Goal: Task Accomplishment & Management: Manage account settings

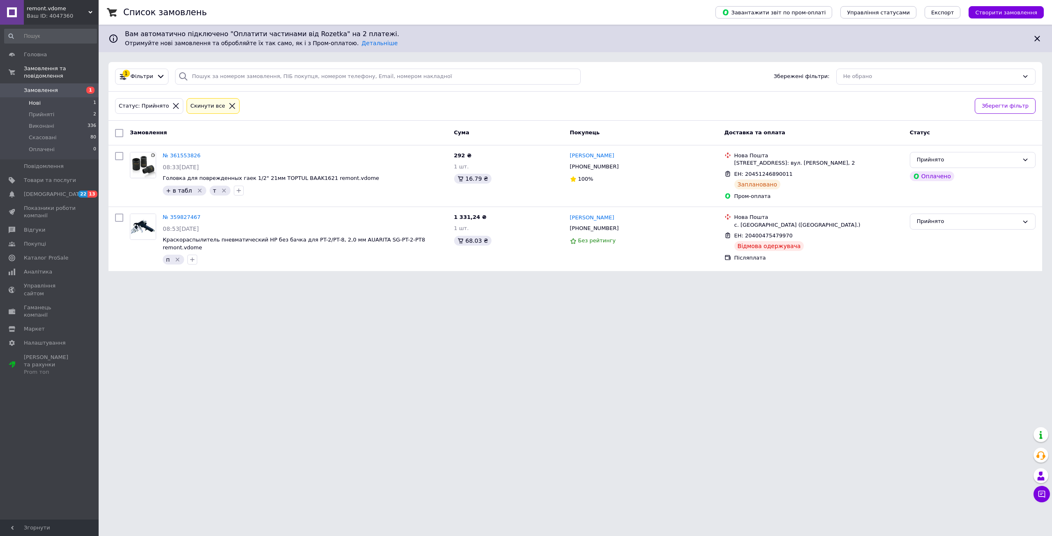
click at [35, 99] on span "Нові" at bounding box center [35, 102] width 12 height 7
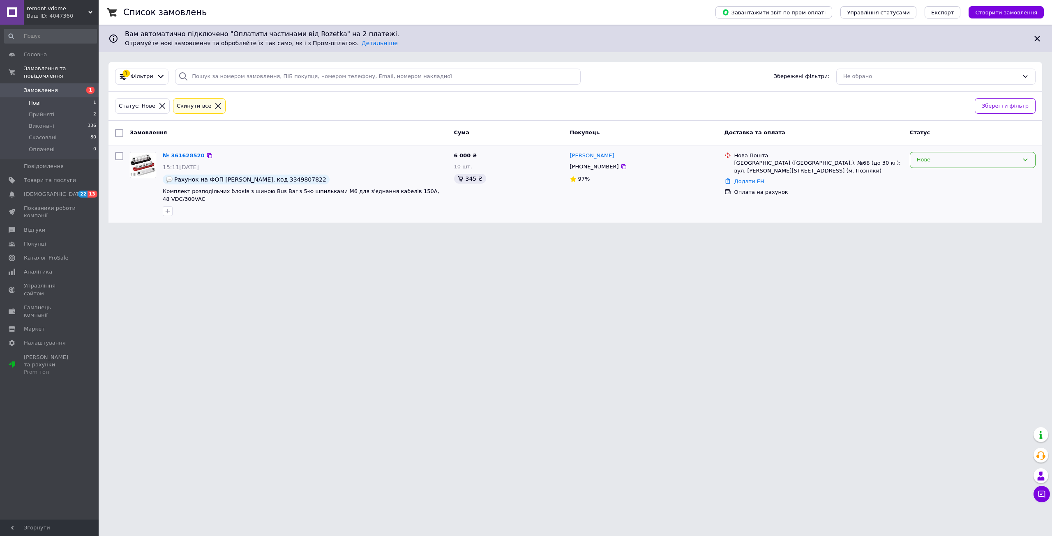
click at [918, 162] on div "Нове" at bounding box center [968, 160] width 102 height 9
click at [923, 173] on li "Прийнято" at bounding box center [972, 177] width 125 height 15
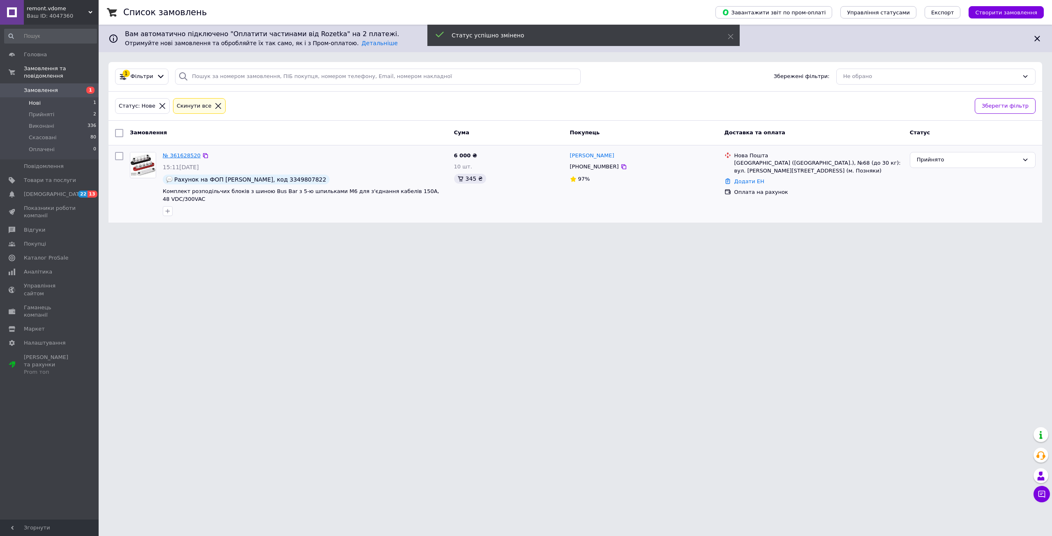
click at [176, 154] on link "№ 361628520" at bounding box center [182, 155] width 38 height 6
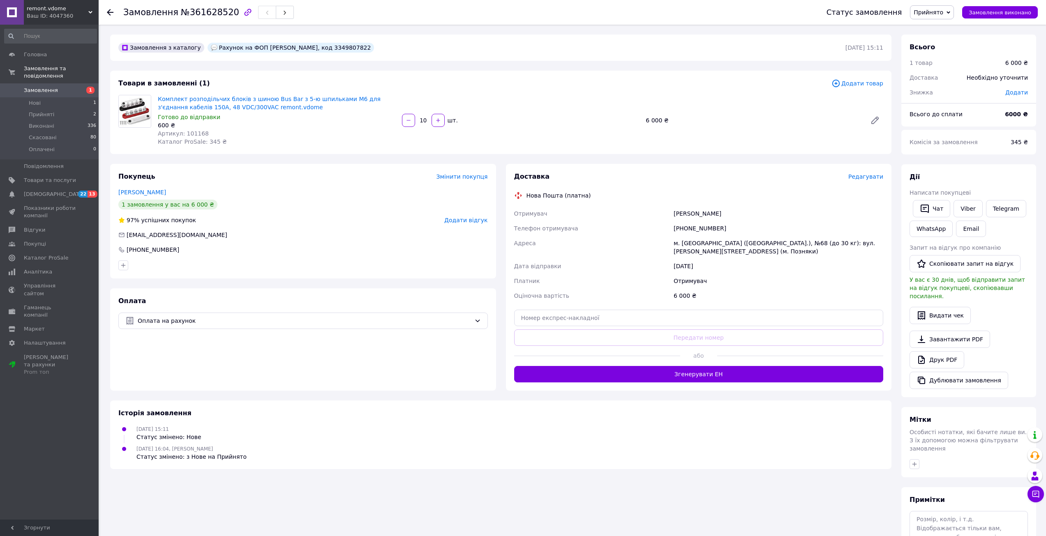
click at [186, 132] on span "Артикул: 101168" at bounding box center [183, 133] width 51 height 7
copy span "101168"
click at [46, 111] on span "Прийняті" at bounding box center [41, 114] width 25 height 7
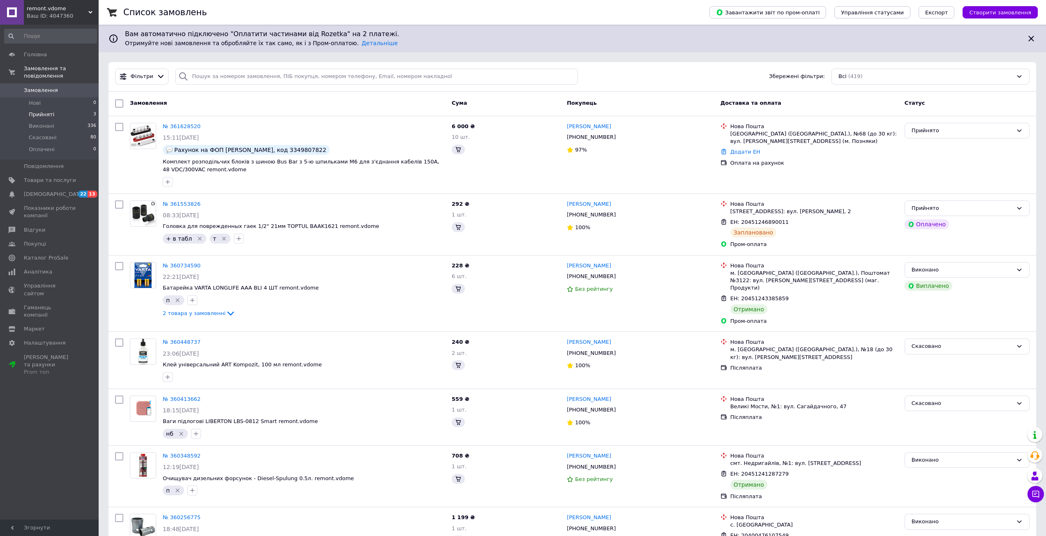
click at [44, 111] on span "Прийняті" at bounding box center [41, 114] width 25 height 7
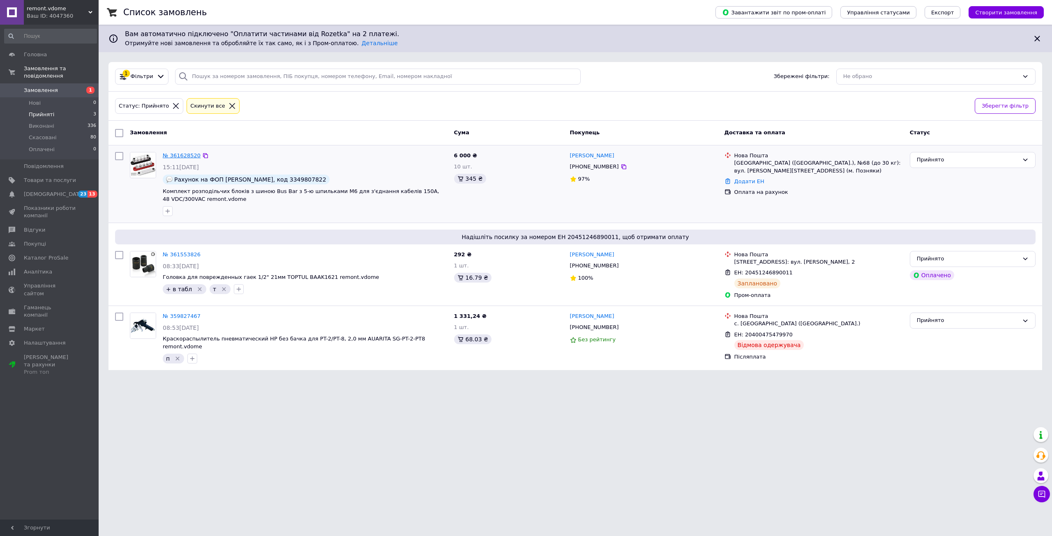
click at [183, 154] on link "№ 361628520" at bounding box center [182, 155] width 38 height 6
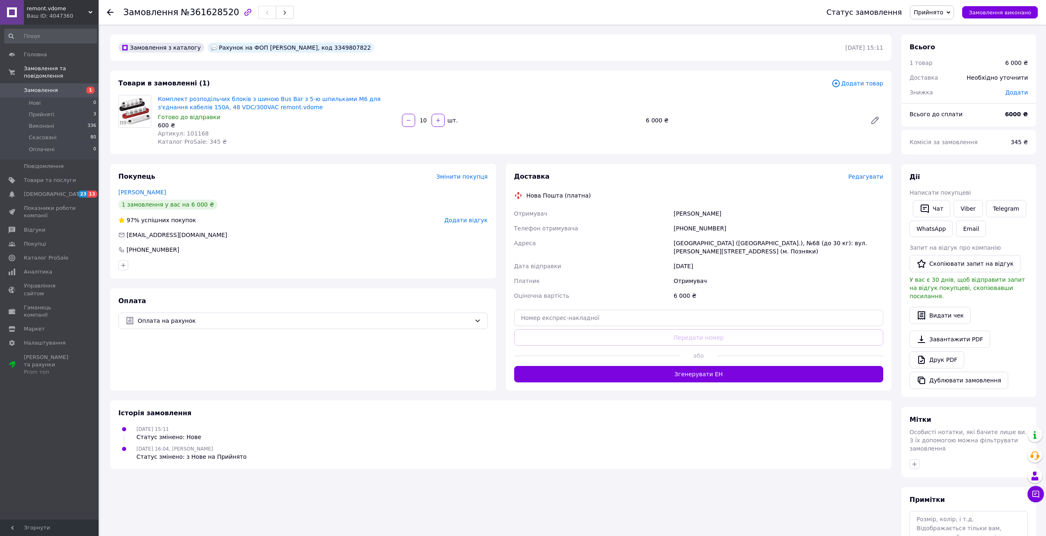
click at [188, 133] on span "Артикул: 101168" at bounding box center [183, 133] width 51 height 7
copy span "101168"
click at [466, 220] on span "Додати відгук" at bounding box center [465, 220] width 43 height 7
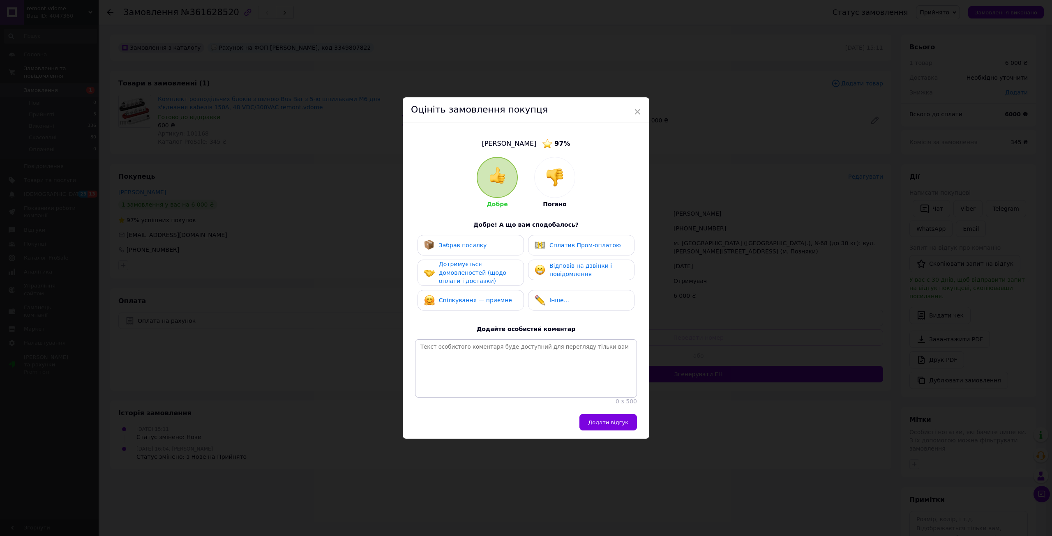
drag, startPoint x: 559, startPoint y: 180, endPoint x: 553, endPoint y: 188, distance: 9.4
click at [558, 181] on img at bounding box center [555, 178] width 18 height 18
click at [570, 272] on span "Не відповів на дзвінки і повідомлення" at bounding box center [586, 270] width 72 height 15
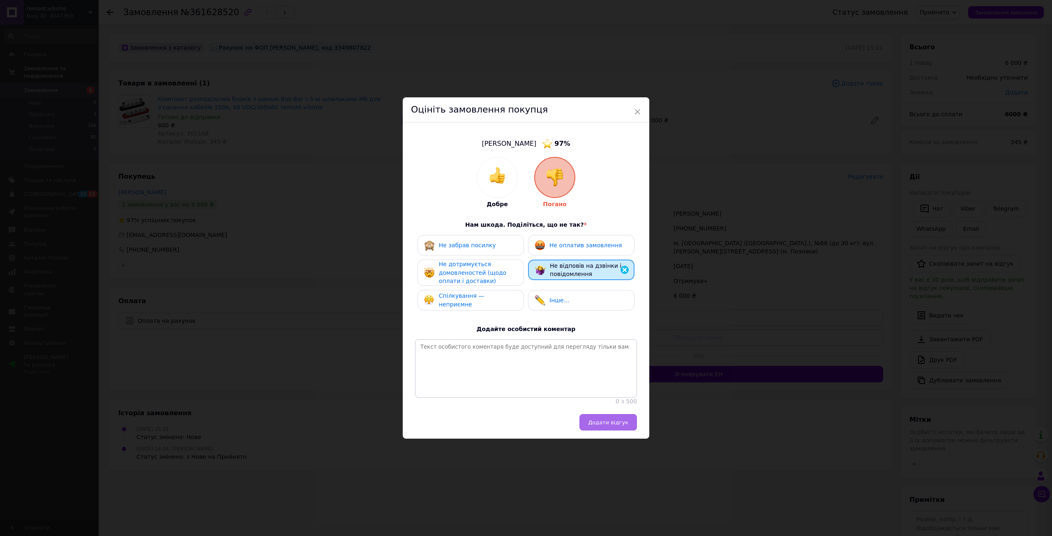
click at [614, 420] on button "Додати відгук" at bounding box center [609, 422] width 58 height 16
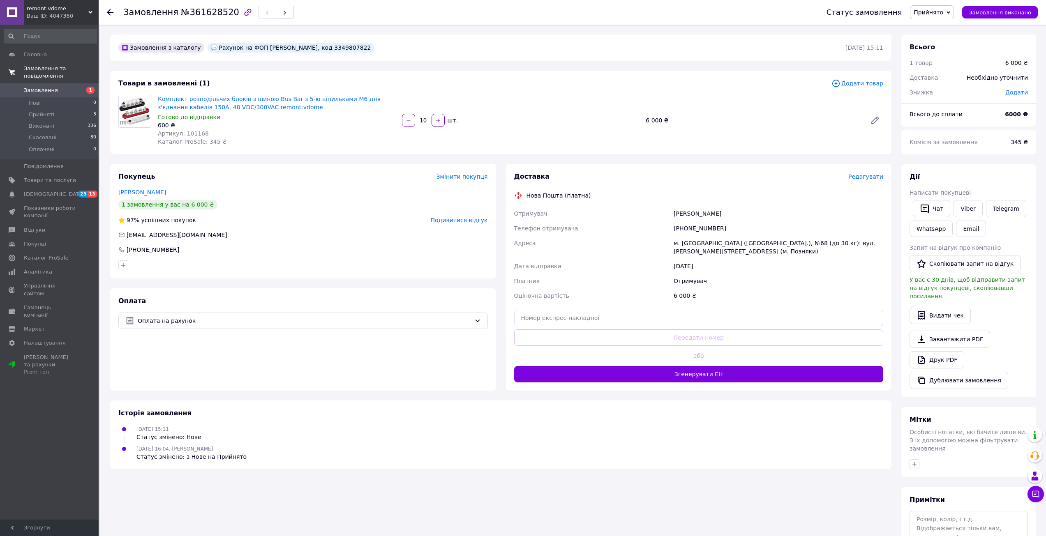
click at [52, 70] on span "Замовлення та повідомлення" at bounding box center [61, 72] width 75 height 15
click at [51, 87] on span "Товари та послуги" at bounding box center [50, 90] width 52 height 7
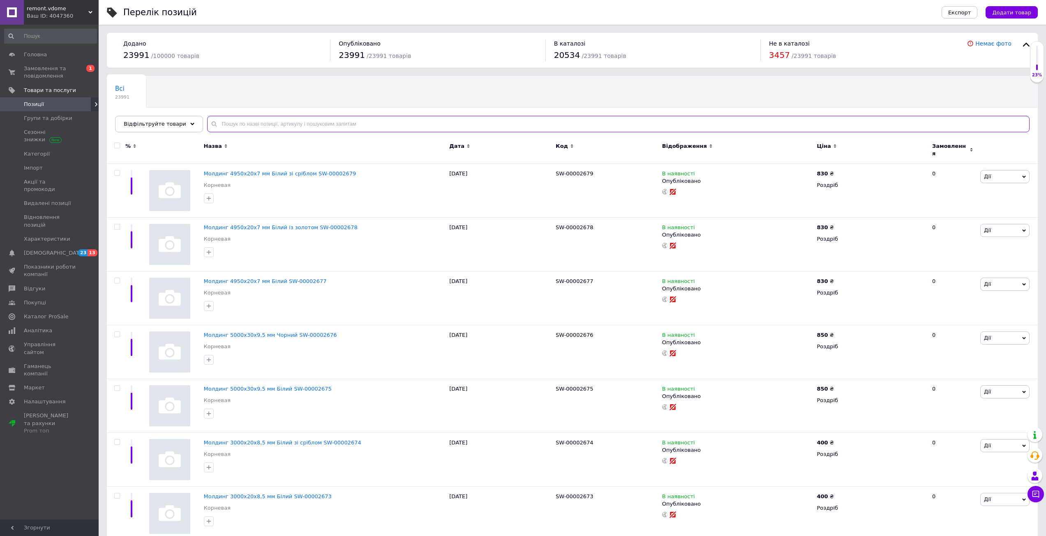
click at [335, 120] on input "text" at bounding box center [618, 124] width 822 height 16
paste input "101168"
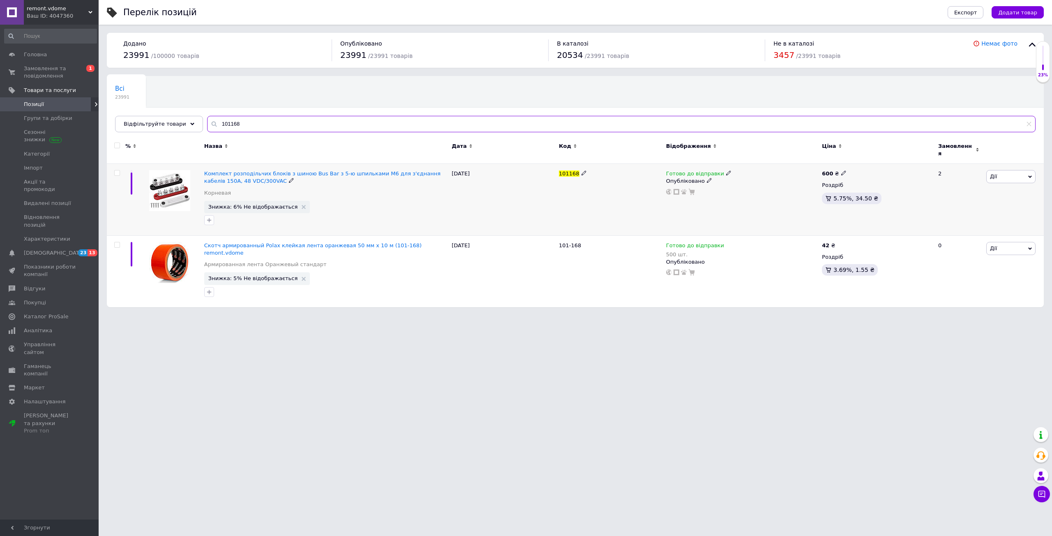
type input "101168"
drag, startPoint x: 721, startPoint y: 167, endPoint x: 726, endPoint y: 172, distance: 7.6
click at [726, 171] on icon at bounding box center [728, 173] width 5 height 5
click at [746, 193] on li "Немає в наявності" at bounding box center [771, 199] width 78 height 12
click at [746, 187] on input at bounding box center [763, 195] width 62 height 16
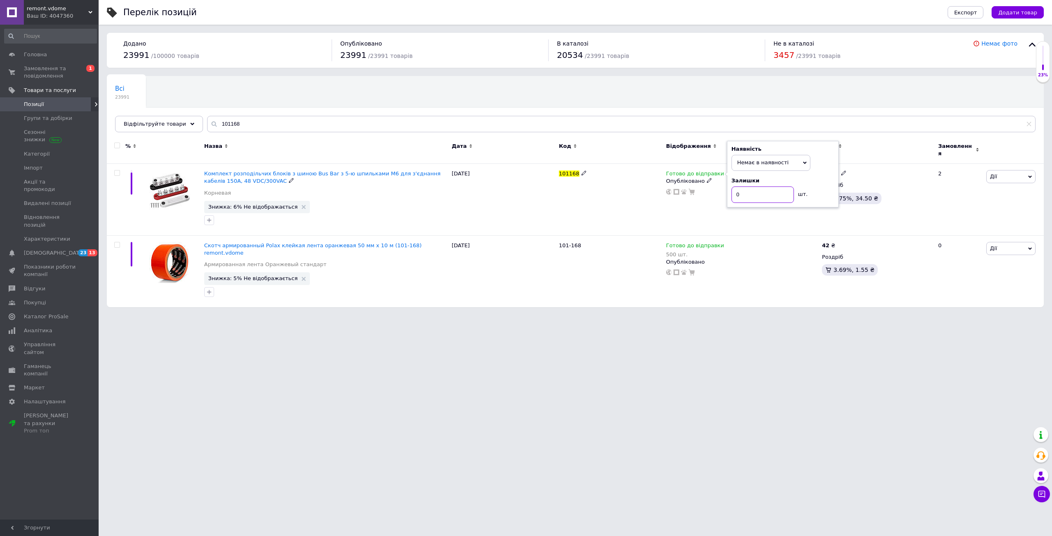
type input "0"
drag, startPoint x: 750, startPoint y: 319, endPoint x: 739, endPoint y: 333, distance: 17.3
click at [749, 316] on html "remont.vdome Ваш ID: 4047360 Сайт remont.vdome Кабінет покупця Перевірити стан …" at bounding box center [526, 158] width 1052 height 316
click at [40, 85] on link "Товари та послуги" at bounding box center [50, 90] width 101 height 14
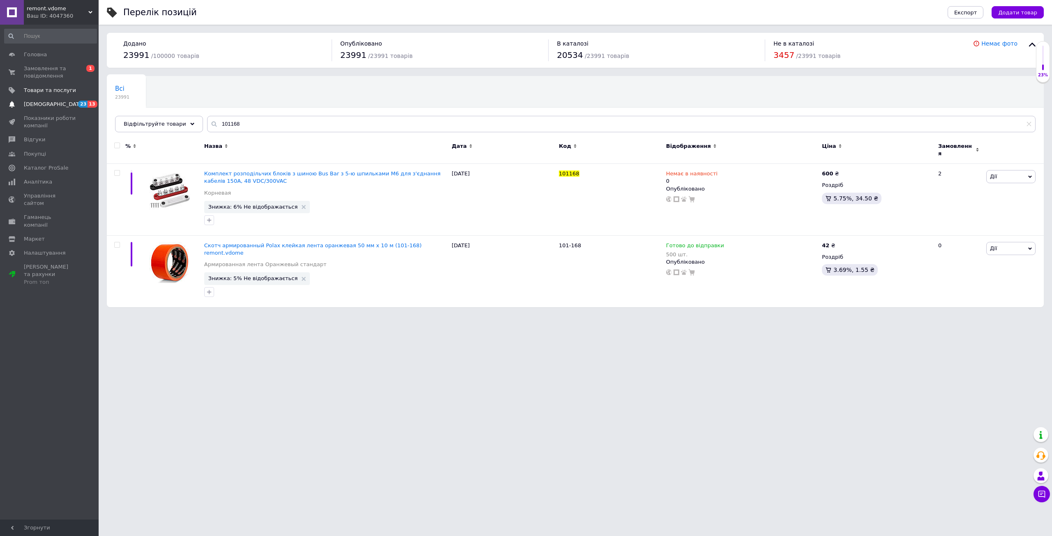
click at [47, 102] on span "[DEMOGRAPHIC_DATA]" at bounding box center [54, 104] width 61 height 7
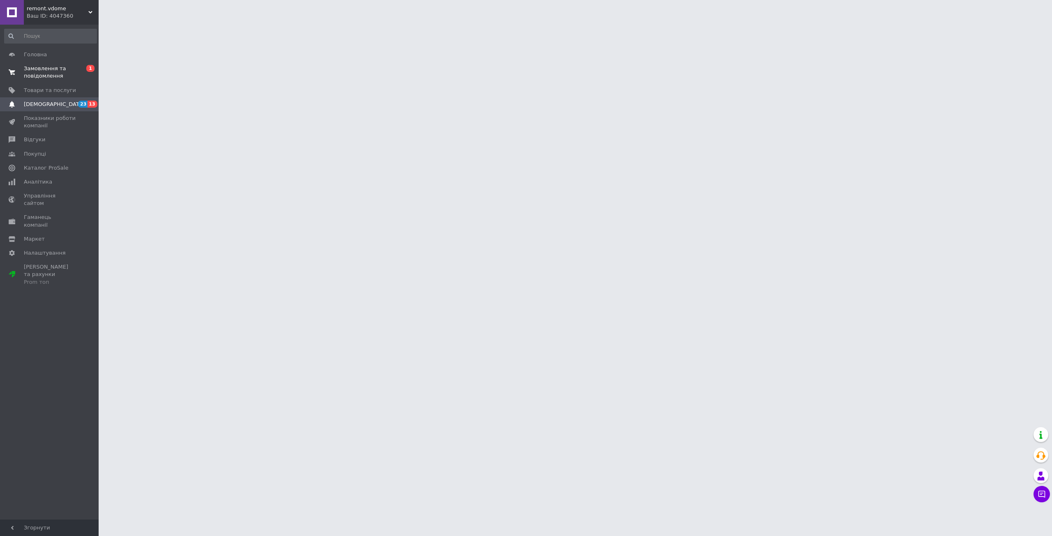
click at [42, 69] on span "Замовлення та повідомлення" at bounding box center [50, 72] width 52 height 15
click at [51, 111] on span "Прийняті" at bounding box center [41, 114] width 25 height 7
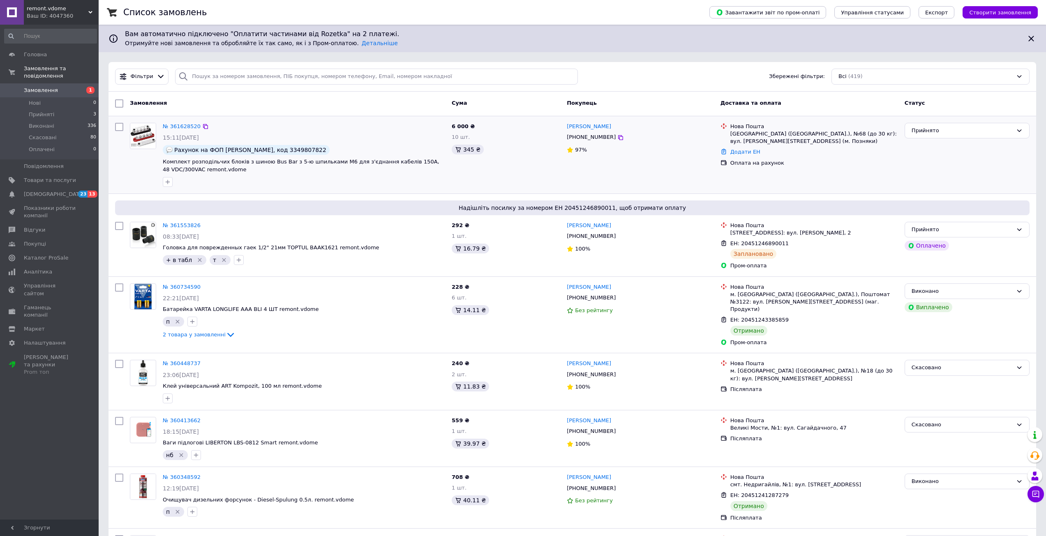
click at [184, 130] on div "№ 361628520" at bounding box center [181, 126] width 39 height 9
click at [184, 125] on link "№ 361628520" at bounding box center [182, 126] width 38 height 6
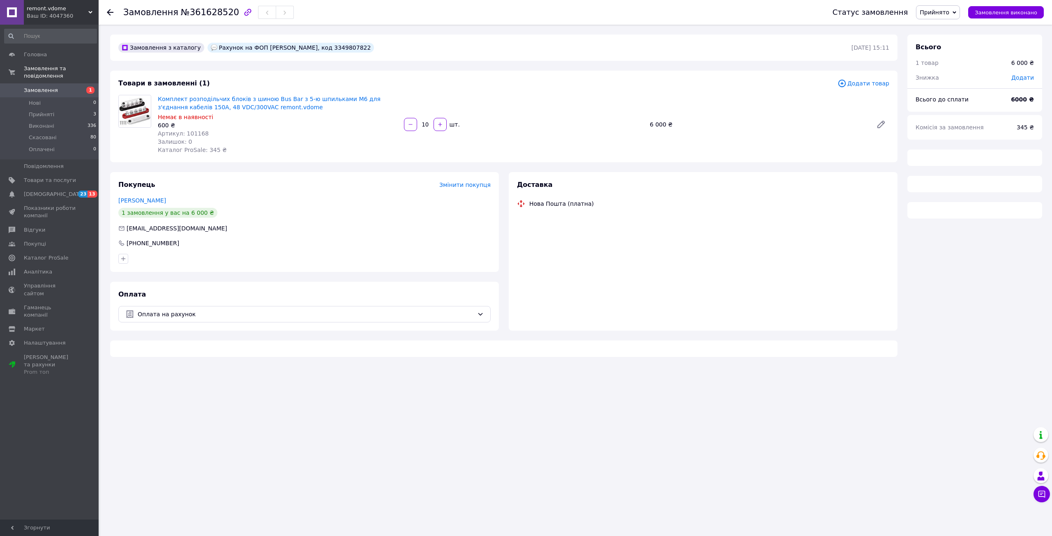
click at [197, 129] on div "600 ₴" at bounding box center [278, 125] width 240 height 8
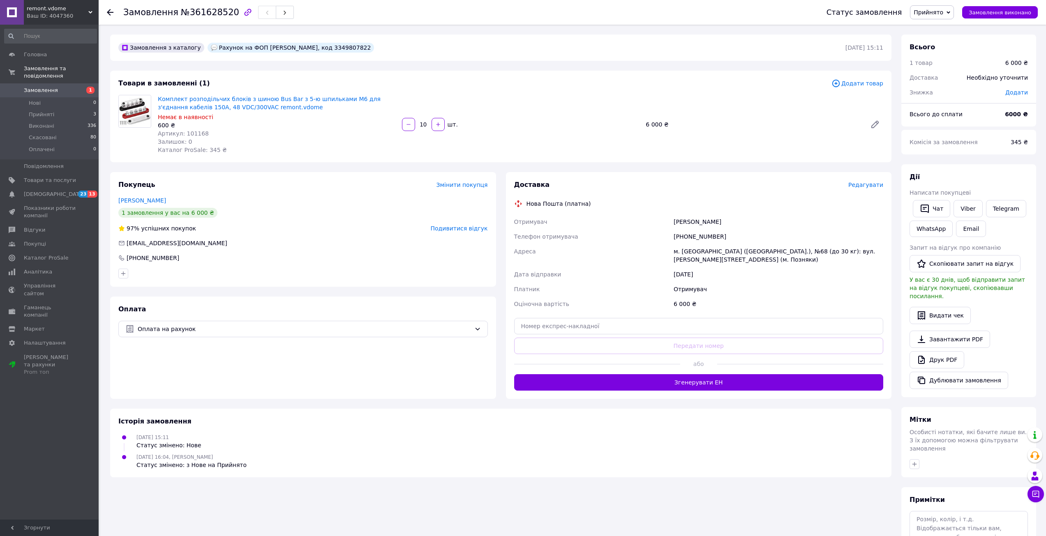
click at [194, 131] on span "Артикул: 101168" at bounding box center [183, 133] width 51 height 7
copy span "101168"
click at [693, 239] on div "[PHONE_NUMBER]" at bounding box center [778, 236] width 213 height 15
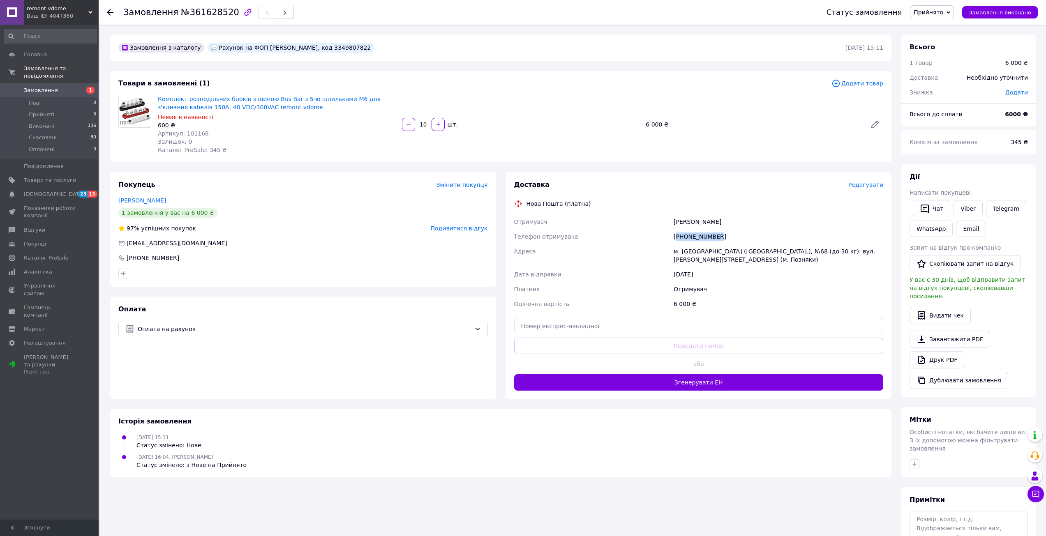
copy div "380508232780"
drag, startPoint x: 158, startPoint y: 92, endPoint x: 236, endPoint y: 111, distance: 80.4
click at [236, 111] on div "Товари в замовленні (1) Додати товар Комплект розподільчих блоків з шиною Bus B…" at bounding box center [500, 117] width 781 height 92
copy link "Комплект розподільчих блоків з шиною Bus Bar з 5-ю шпильками М6 для з'єднання к…"
click at [46, 111] on span "Прийняті" at bounding box center [41, 114] width 25 height 7
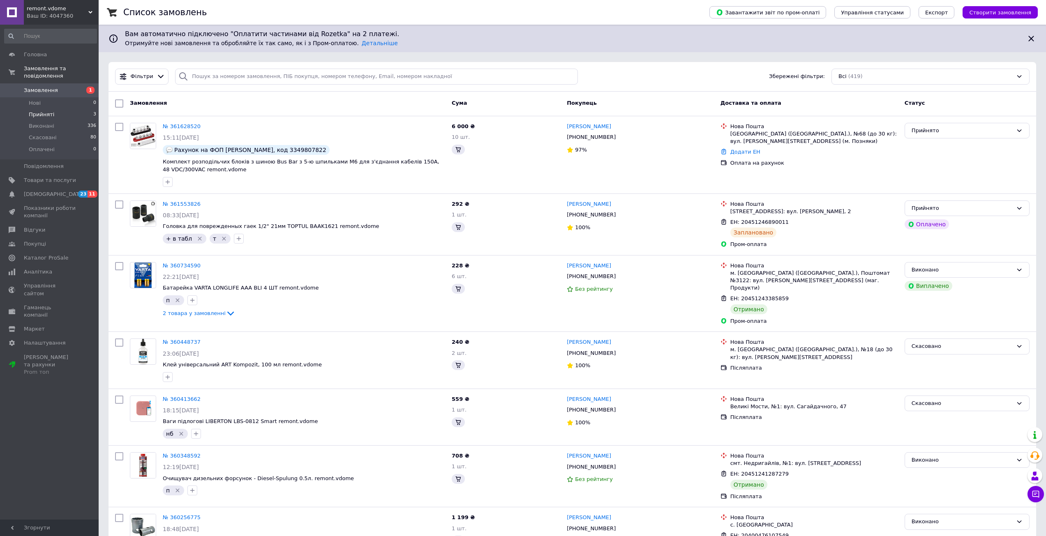
click at [41, 111] on span "Прийняті" at bounding box center [41, 114] width 25 height 7
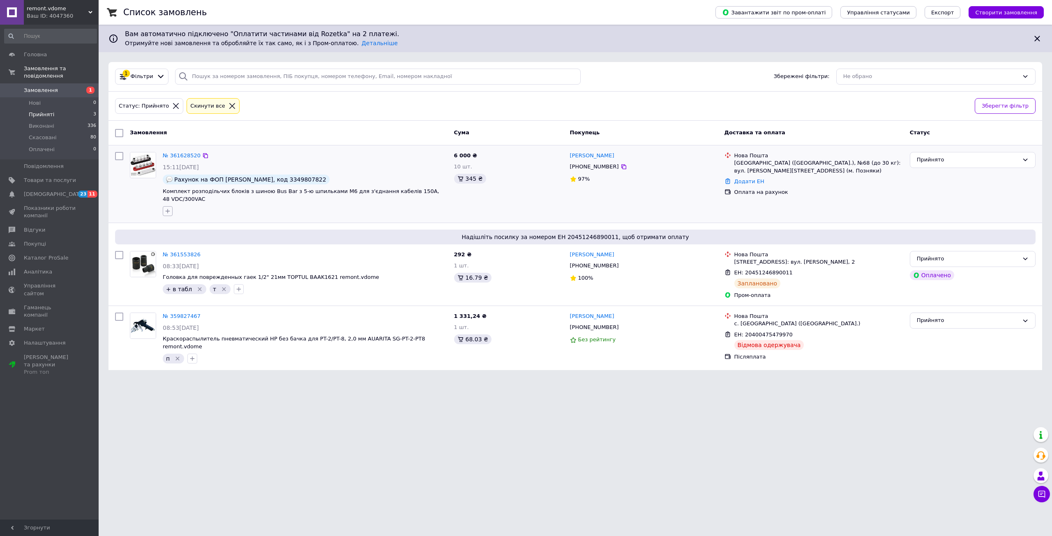
click at [164, 208] on icon "button" at bounding box center [167, 211] width 7 height 7
type input "y"
type input "е"
type input "нб"
click at [220, 247] on div "нб" at bounding box center [213, 250] width 92 height 7
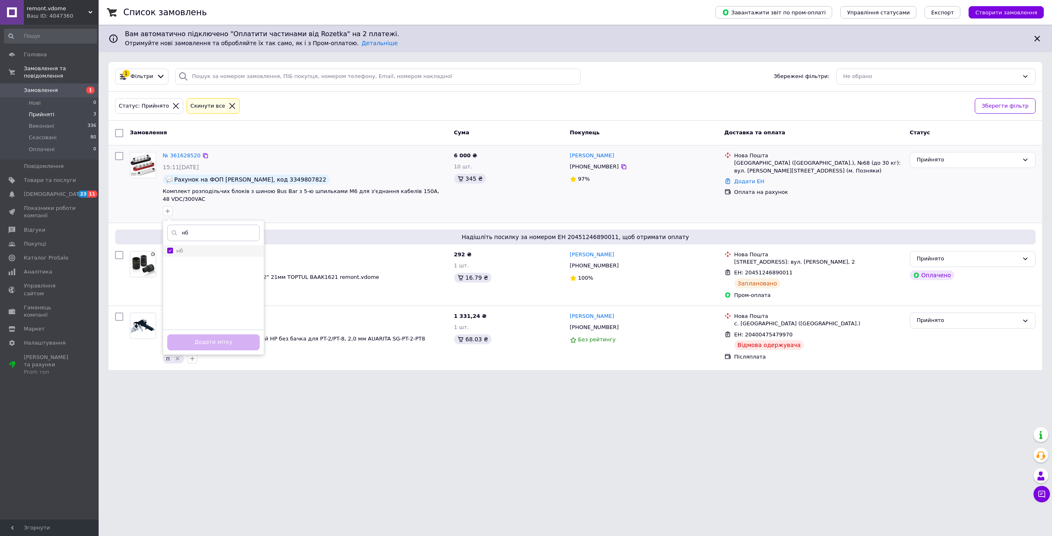
checkbox input "true"
click at [231, 335] on button "Додати мітку" at bounding box center [213, 343] width 92 height 16
click at [177, 156] on link "№ 361628520" at bounding box center [182, 155] width 38 height 6
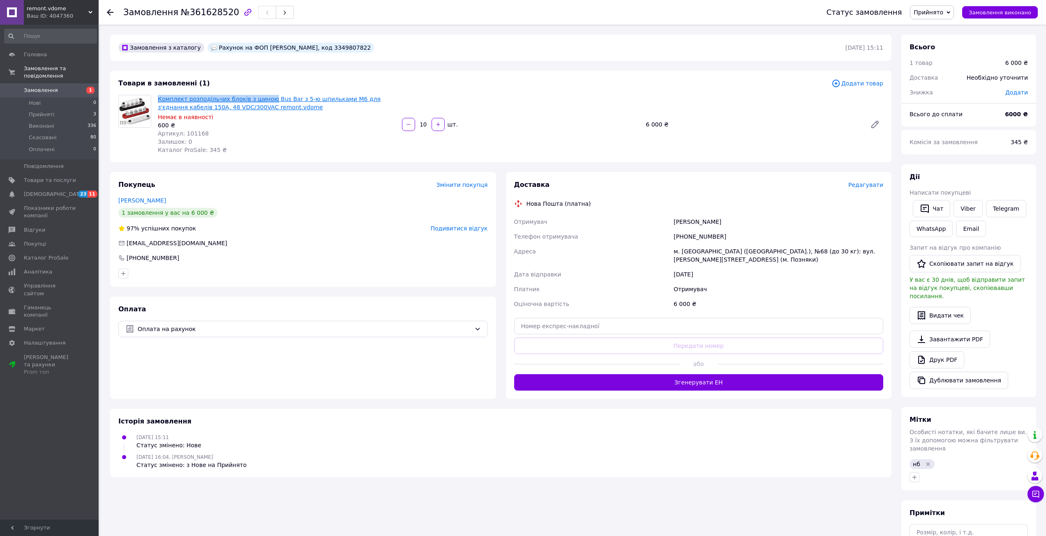
drag, startPoint x: 159, startPoint y: 93, endPoint x: 264, endPoint y: 101, distance: 105.9
click at [264, 101] on div "Комплект розподільчих блоків з шиною Bus Bar з 5-ю шпильками М6 для з'єднання к…" at bounding box center [277, 124] width 244 height 62
copy link "Комплект розподільчих блоків з шиною"
click at [40, 120] on li "Виконані 336" at bounding box center [50, 126] width 101 height 12
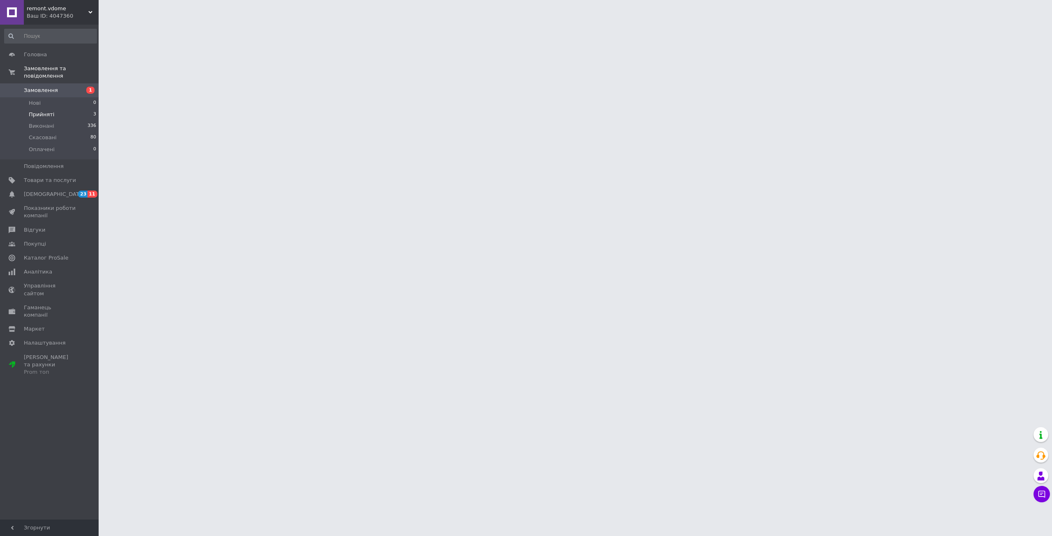
click at [38, 111] on span "Прийняті" at bounding box center [41, 114] width 25 height 7
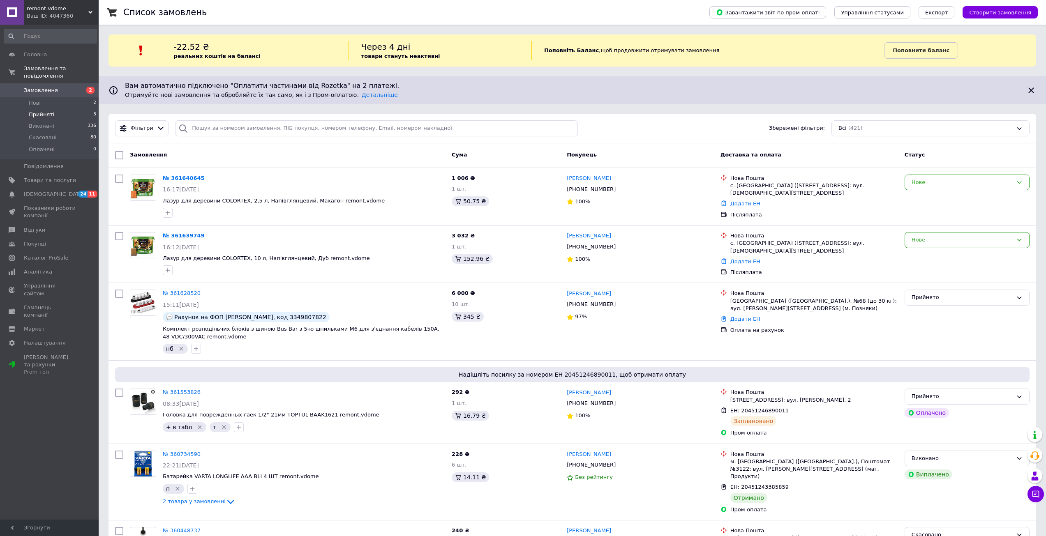
click at [44, 111] on span "Прийняті" at bounding box center [41, 114] width 25 height 7
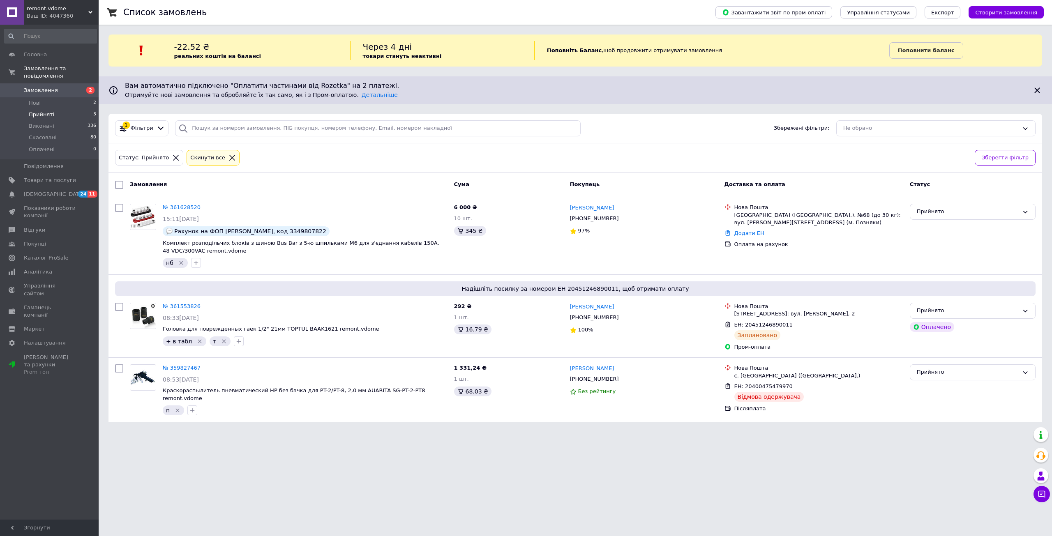
click at [39, 111] on span "Прийняті" at bounding box center [41, 114] width 25 height 7
